Goal: Transaction & Acquisition: Purchase product/service

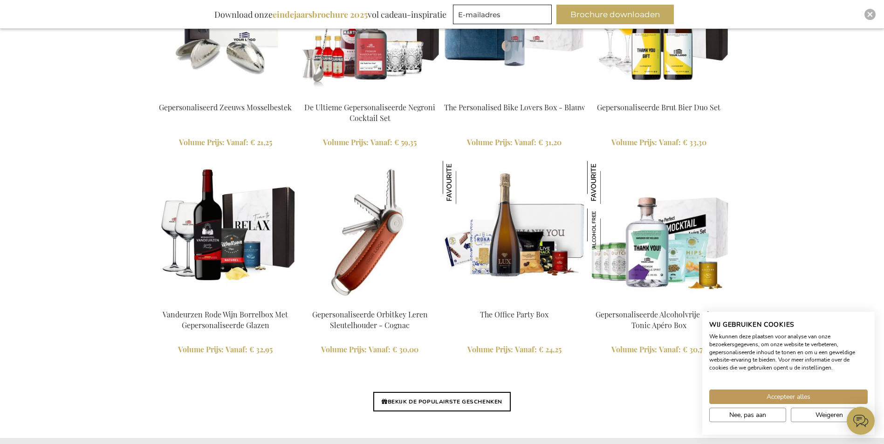
scroll to position [2097, 0]
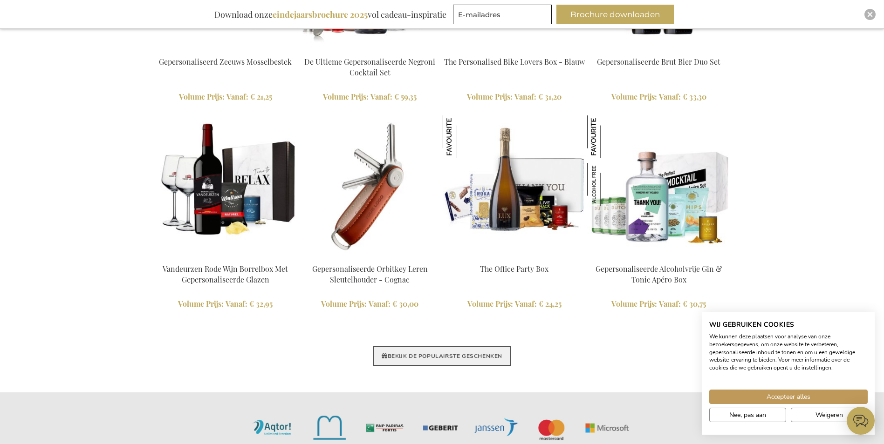
click at [442, 360] on link "BEKIJK DE POPULAIRSTE GESCHENKEN" at bounding box center [441, 357] width 137 height 20
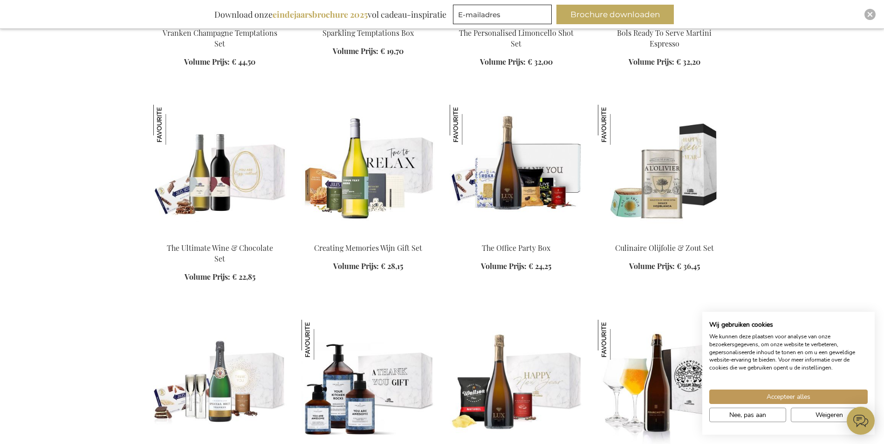
scroll to position [792, 0]
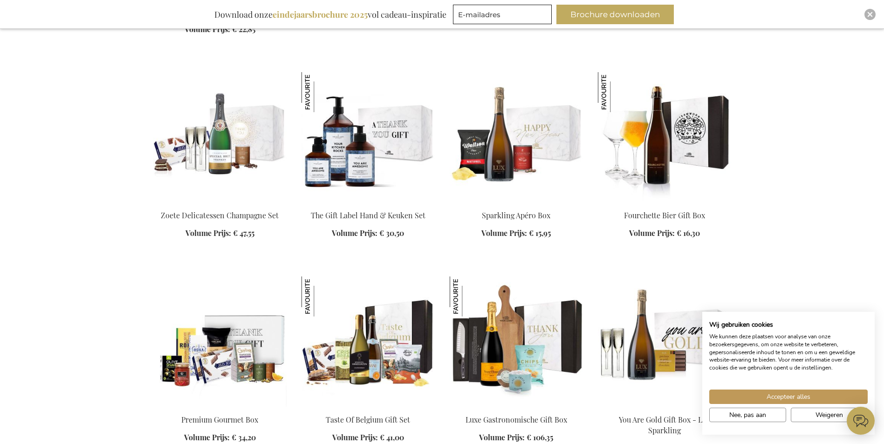
scroll to position [978, 0]
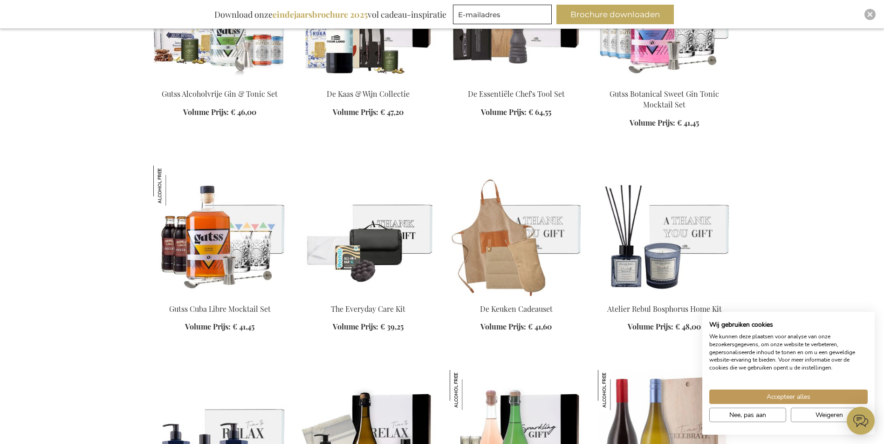
scroll to position [2236, 0]
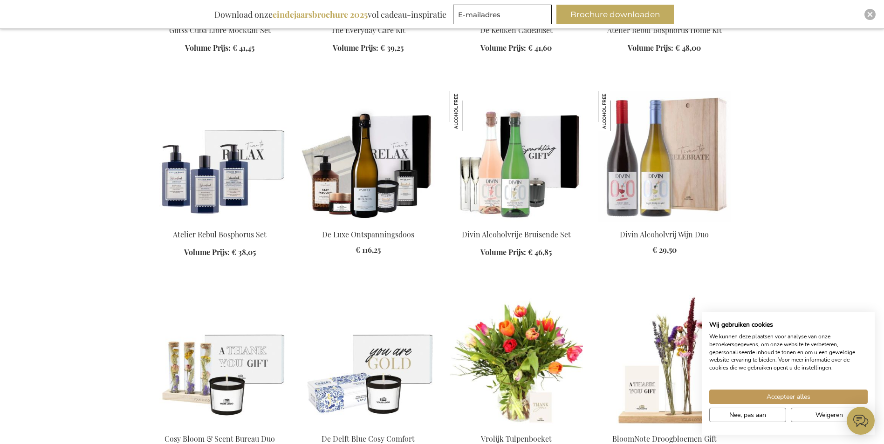
scroll to position [2562, 0]
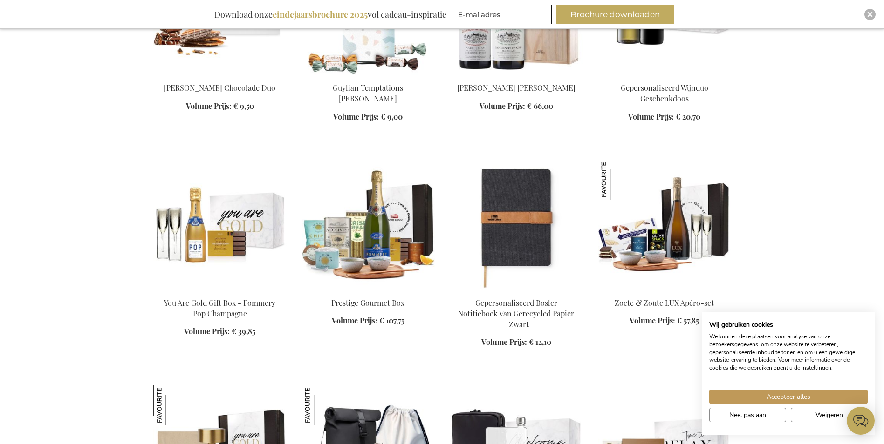
scroll to position [3494, 0]
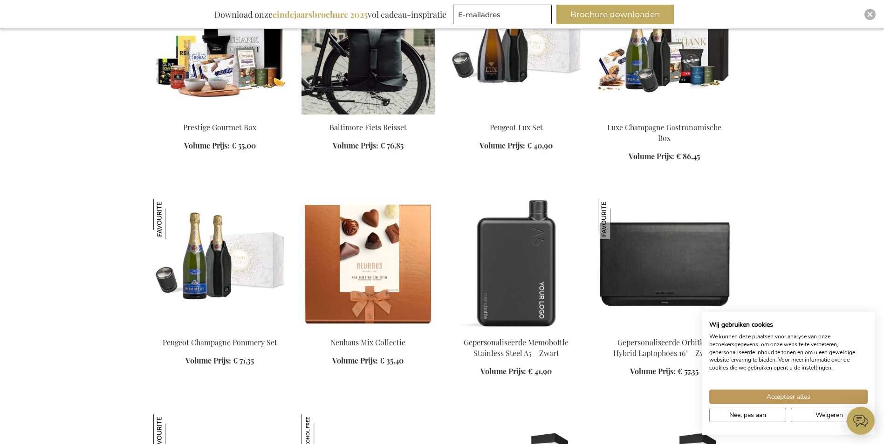
scroll to position [4286, 0]
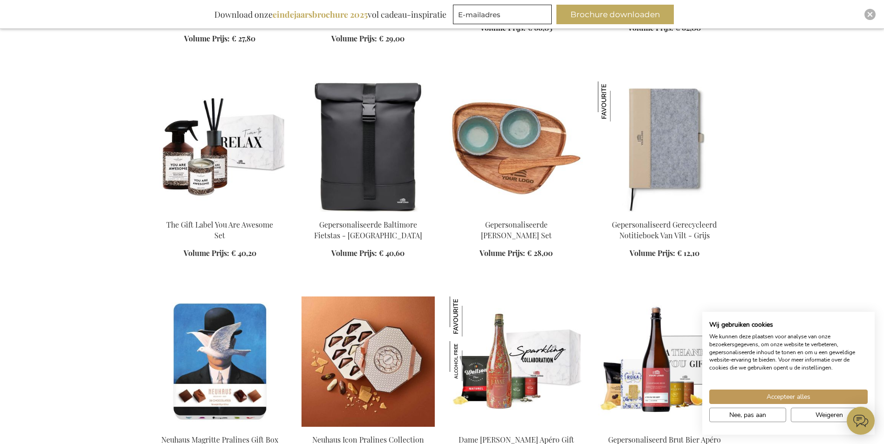
scroll to position [4845, 0]
